Goal: Task Accomplishment & Management: Use online tool/utility

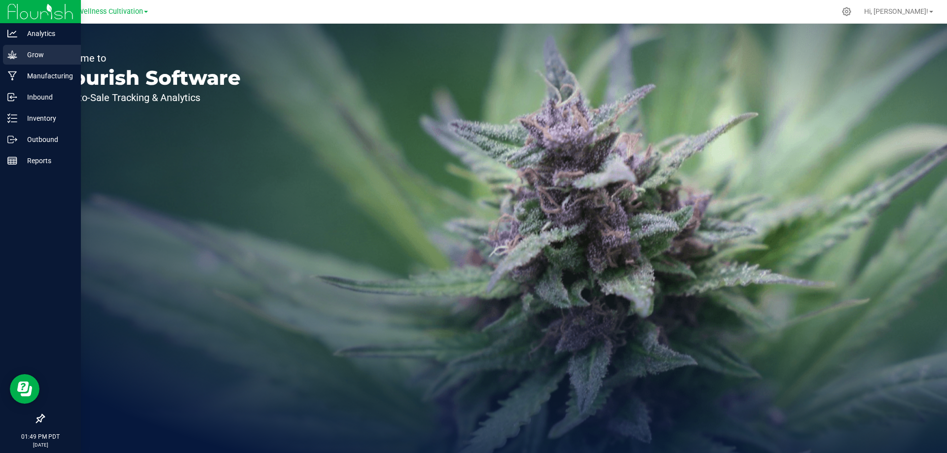
click at [32, 54] on p "Grow" at bounding box center [46, 55] width 59 height 12
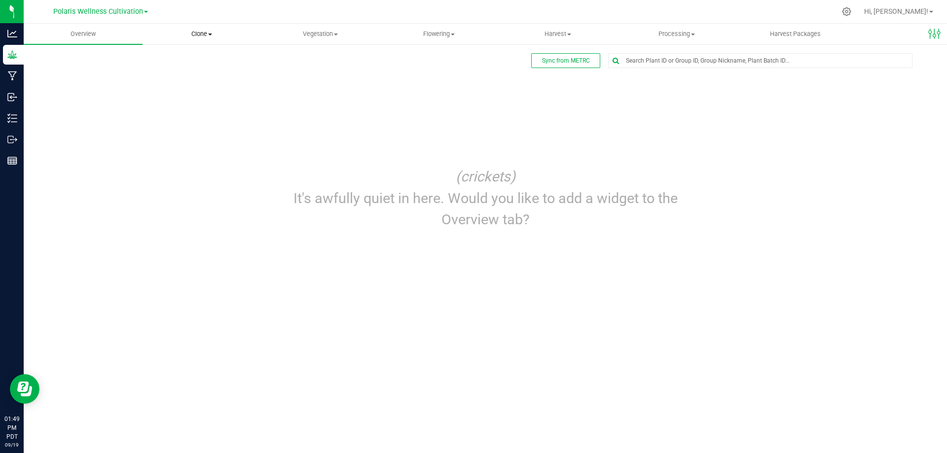
click at [209, 34] on span at bounding box center [210, 35] width 4 height 2
click at [193, 72] on span "Cloning groups" at bounding box center [179, 71] width 74 height 8
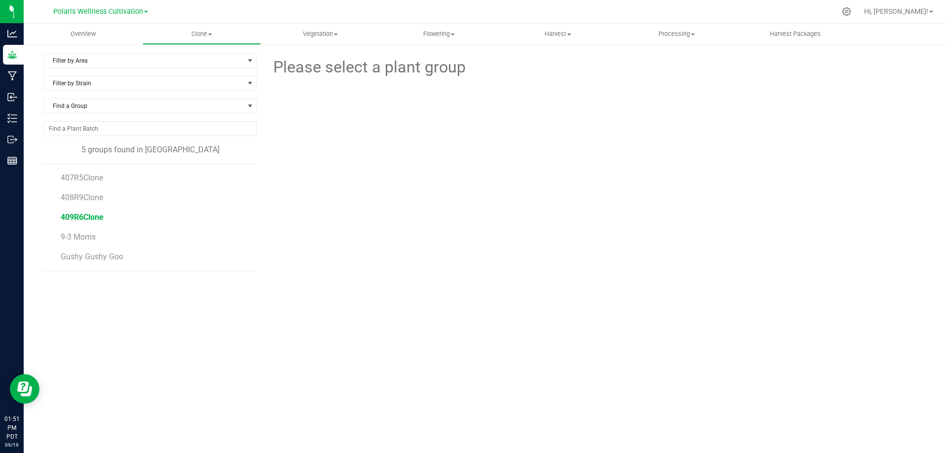
click at [77, 216] on span "409R6Clone" at bounding box center [82, 217] width 43 height 9
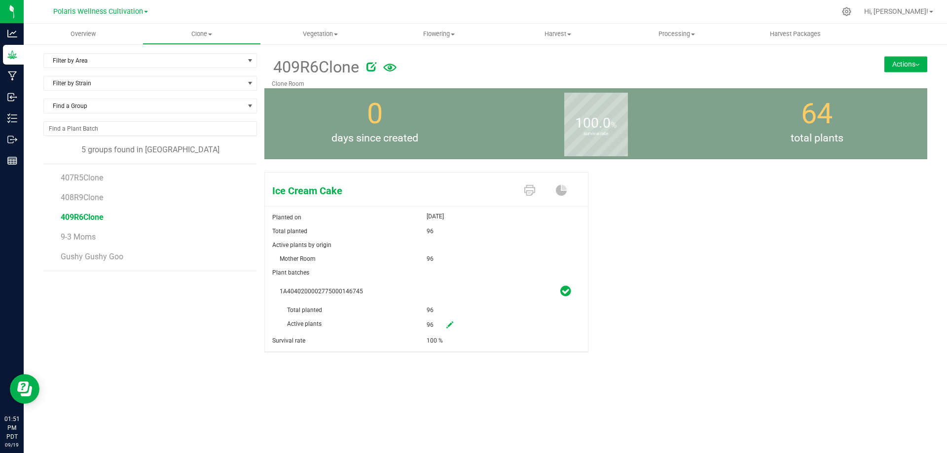
click at [371, 64] on icon at bounding box center [371, 67] width 10 height 10
click at [293, 68] on input "409R6Clone" at bounding box center [502, 67] width 461 height 15
type input "410R2Clone"
click at [761, 64] on icon "Cancel button" at bounding box center [762, 66] width 8 height 6
click at [291, 166] on div "Ice Cream Cake Planted on Sep 19, 2025 Total planted 96 Active plants by origin…" at bounding box center [595, 268] width 677 height 218
